Goal: Transaction & Acquisition: Subscribe to service/newsletter

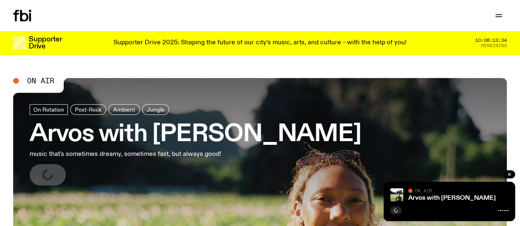
click at [170, 36] on div "Supporter Drive 2025: Shaping the future of our city’s music, arts, and culture…" at bounding box center [259, 43] width 375 height 14
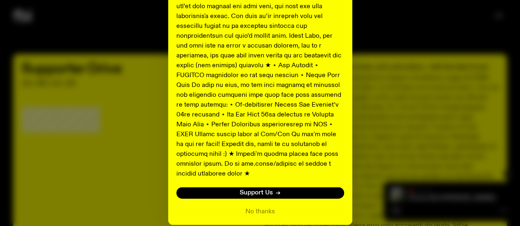
scroll to position [451, 0]
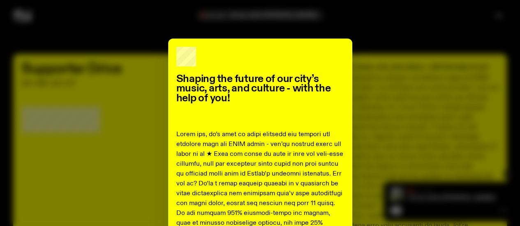
scroll to position [0, 0]
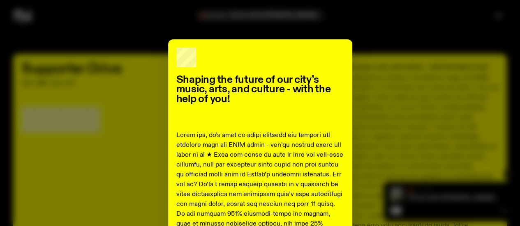
click at [436, 36] on div "Shaping the future of our city’s music, arts, and culture - with the help of yo…" at bounding box center [260, 113] width 520 height 226
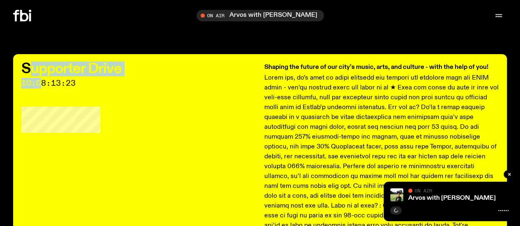
drag, startPoint x: 39, startPoint y: 76, endPoint x: 27, endPoint y: 66, distance: 16.0
click at [27, 66] on div "Supporter Drive 10:08:13:23" at bounding box center [138, 74] width 235 height 25
click at [27, 66] on h2 "Supporter Drive" at bounding box center [138, 68] width 235 height 13
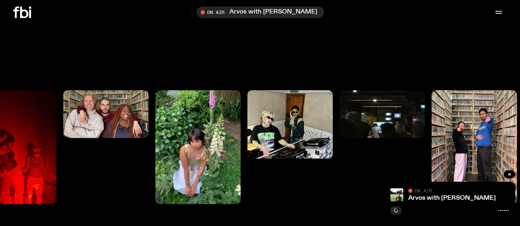
scroll to position [1062, 0]
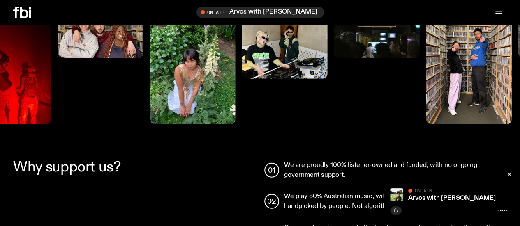
click at [21, 20] on div "Schedule Explore Read Volunteer Newsletter On Air Arvos with [PERSON_NAME] Tune…" at bounding box center [260, 12] width 520 height 25
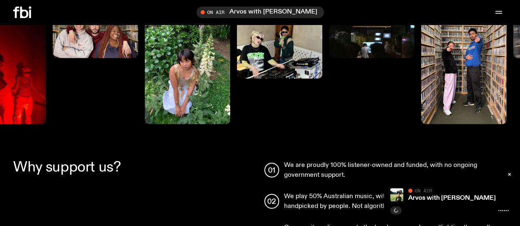
click at [20, 6] on div "Schedule Explore Read Volunteer Newsletter On Air Arvos with [PERSON_NAME] Tune…" at bounding box center [260, 12] width 520 height 25
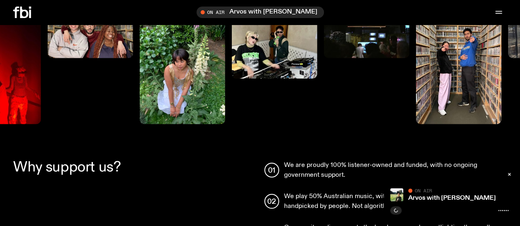
click at [25, 13] on icon at bounding box center [22, 13] width 18 height 12
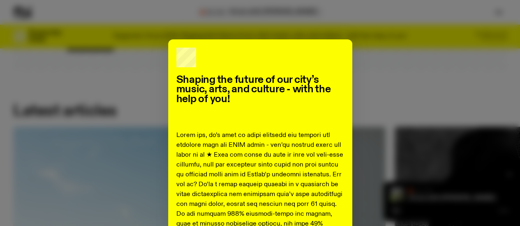
scroll to position [692, 0]
